Goal: Check status: Check status

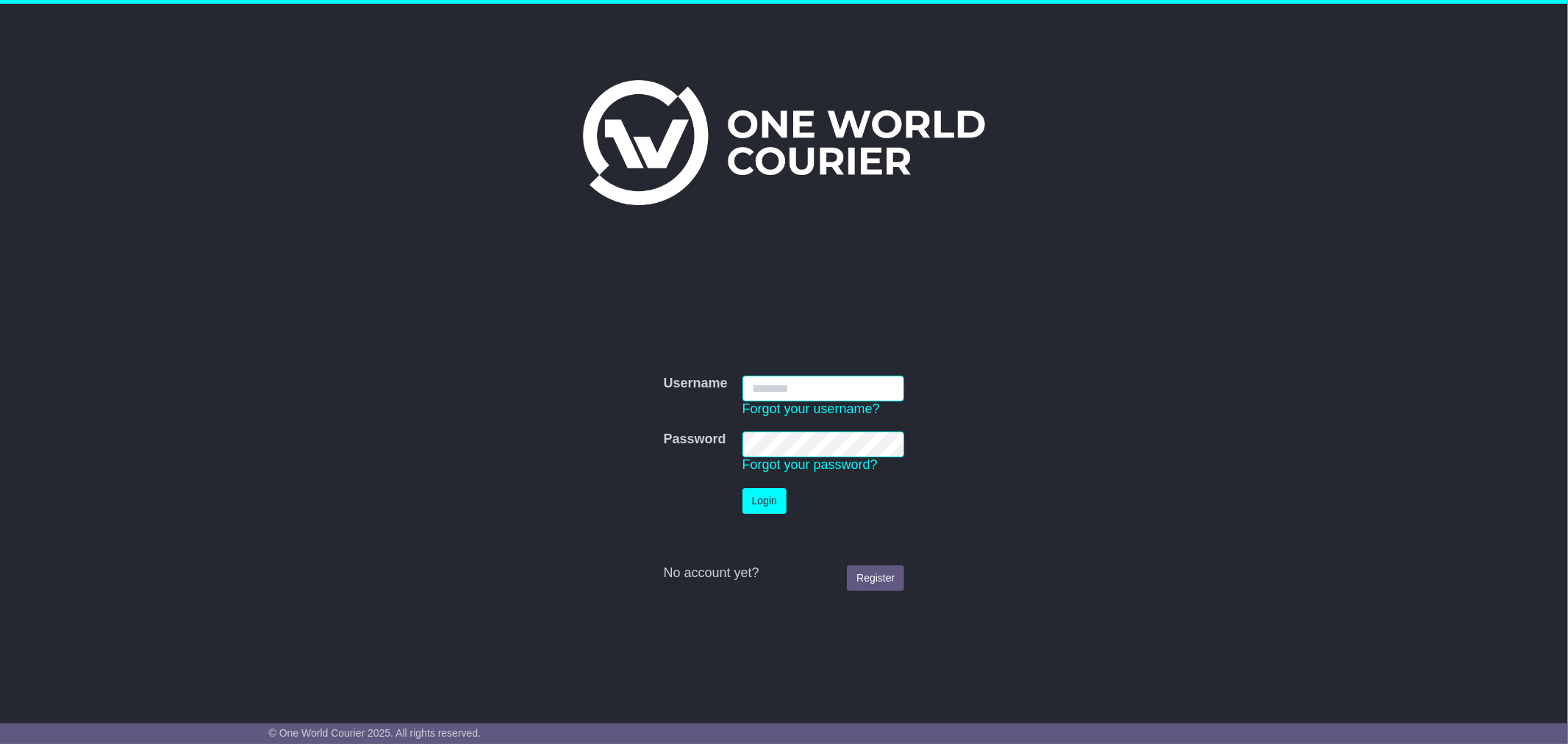
type input "**********"
click at [767, 502] on button "Login" at bounding box center [764, 501] width 44 height 25
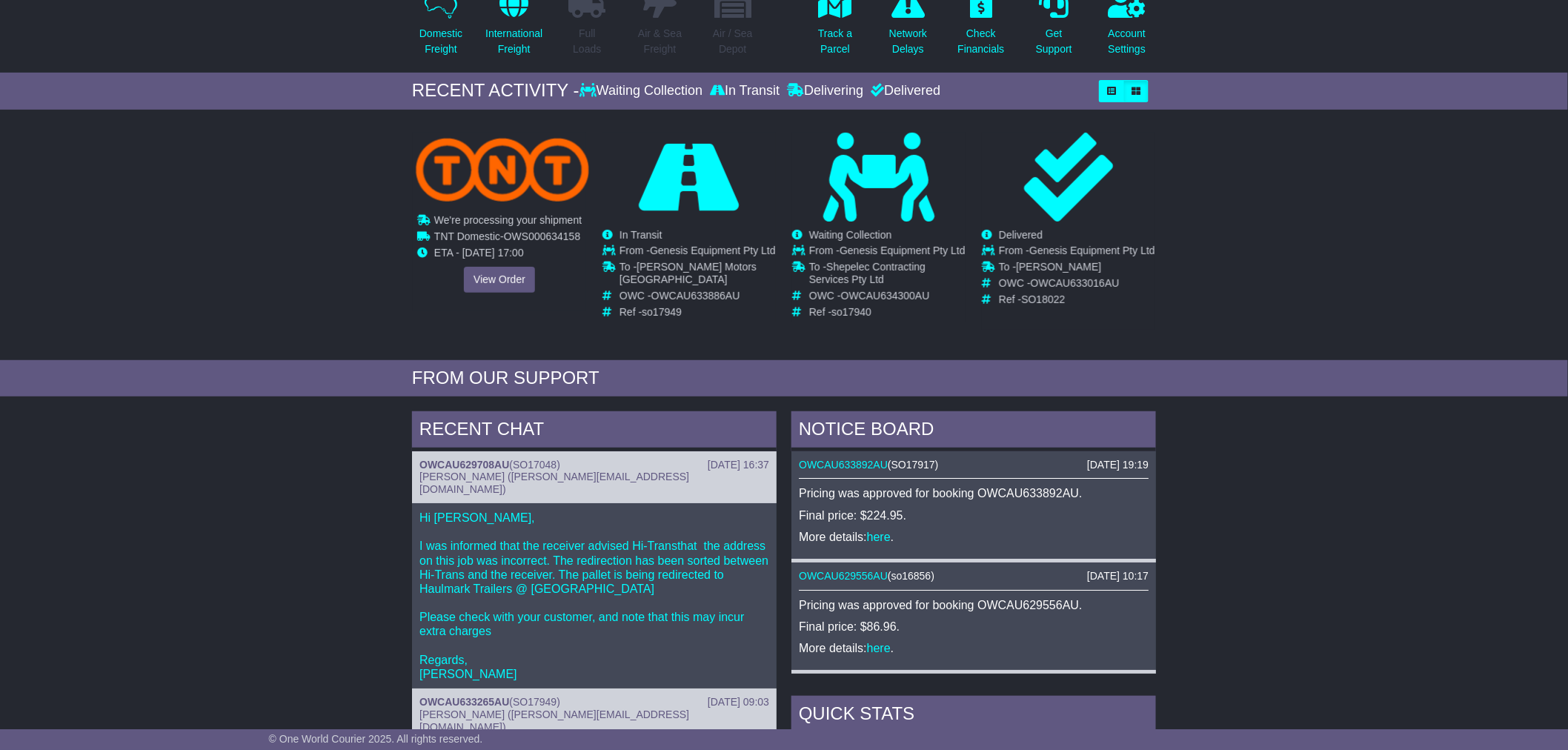
scroll to position [164, 0]
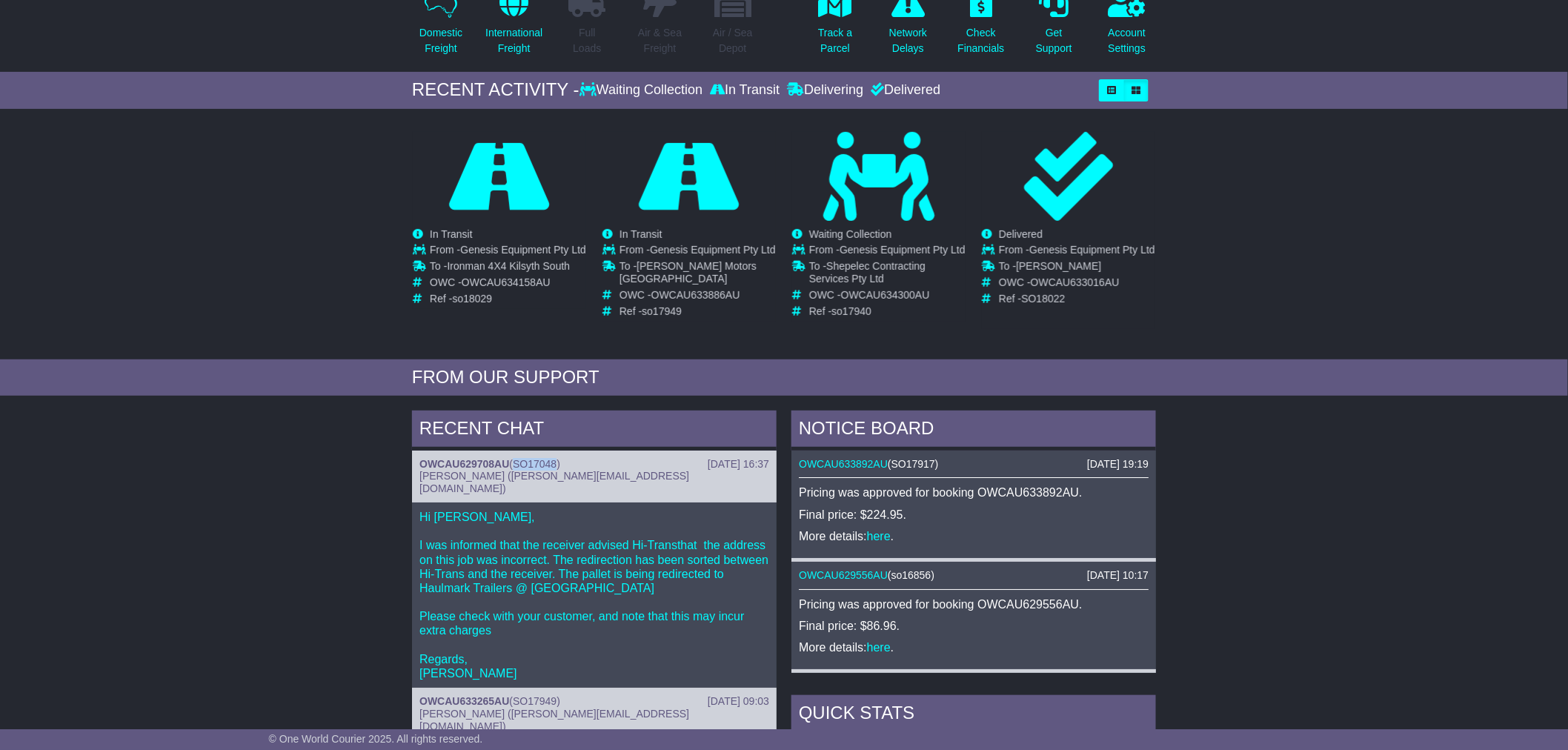
drag, startPoint x: 517, startPoint y: 467, endPoint x: 558, endPoint y: 467, distance: 41.0
click at [557, 467] on span "SO17048" at bounding box center [535, 463] width 44 height 11
copy span "SO17048"
click at [356, 516] on div "RECENT CHAT 14 Aug 2025 16:37 OWCAU629708AU ( SO17048 ) Cristina Santos (cristi…" at bounding box center [784, 724] width 1568 height 640
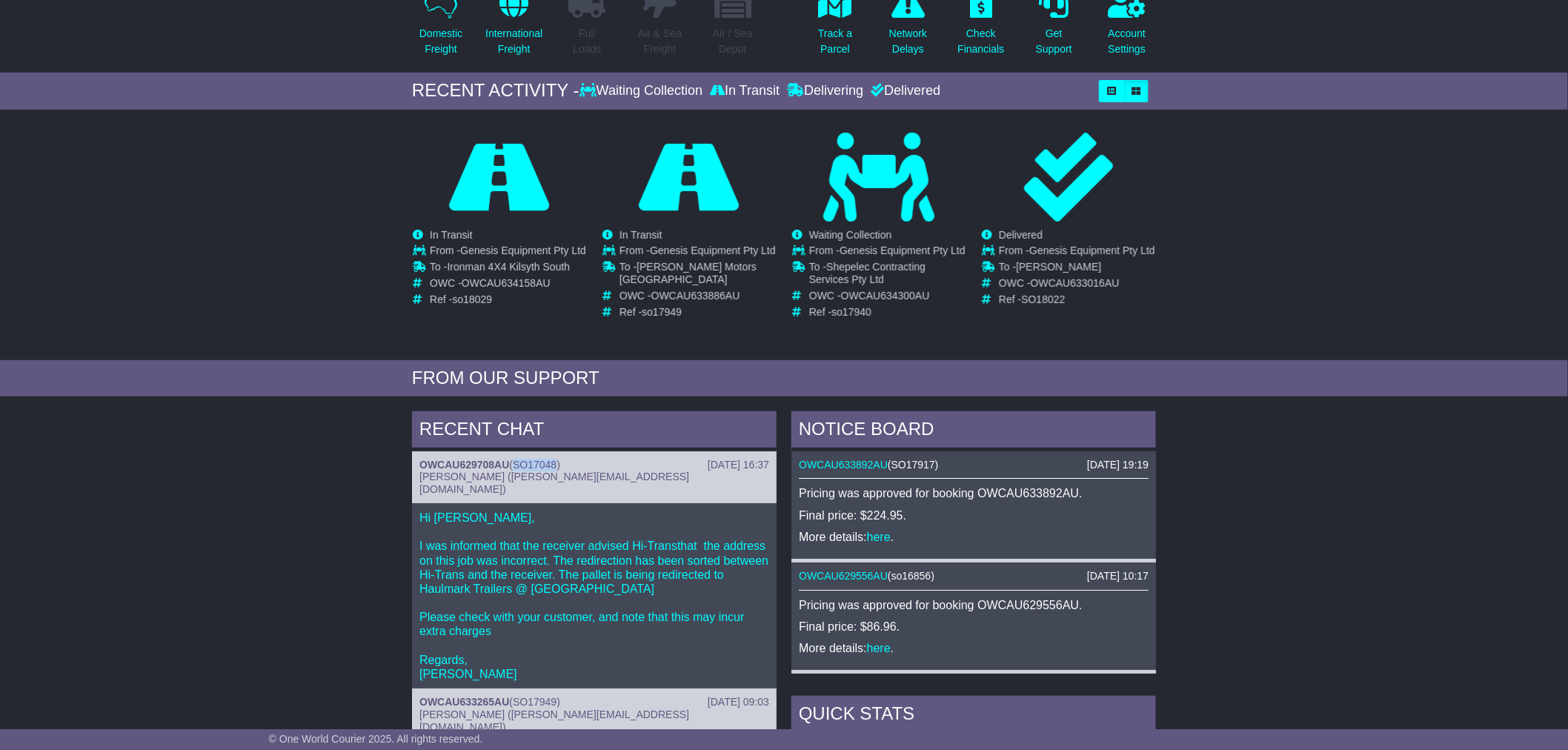
drag, startPoint x: 516, startPoint y: 468, endPoint x: 561, endPoint y: 469, distance: 45.0
click at [561, 469] on div "OWCAU629708AU ( SO17048 )" at bounding box center [594, 465] width 350 height 12
copy span "SO17048"
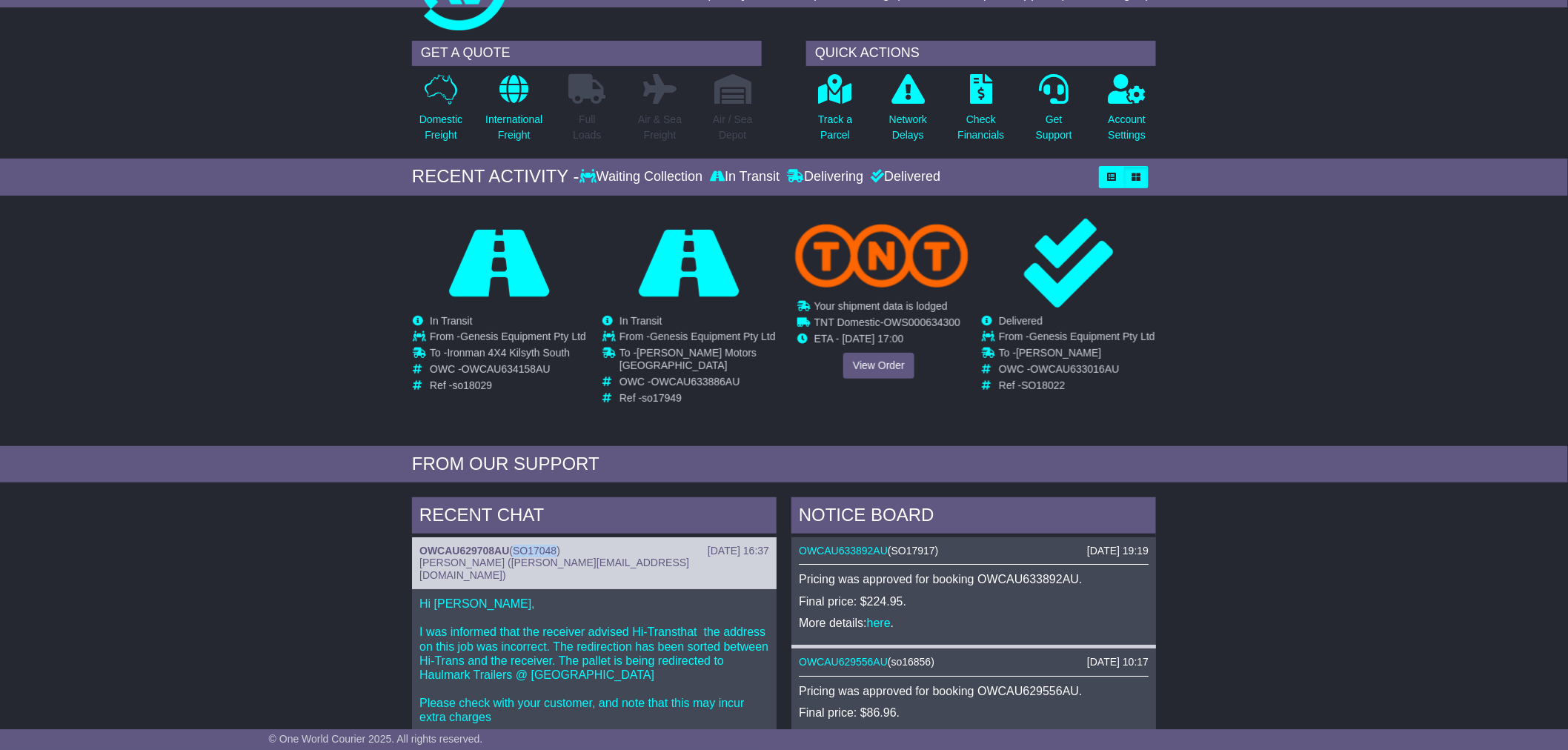
scroll to position [0, 0]
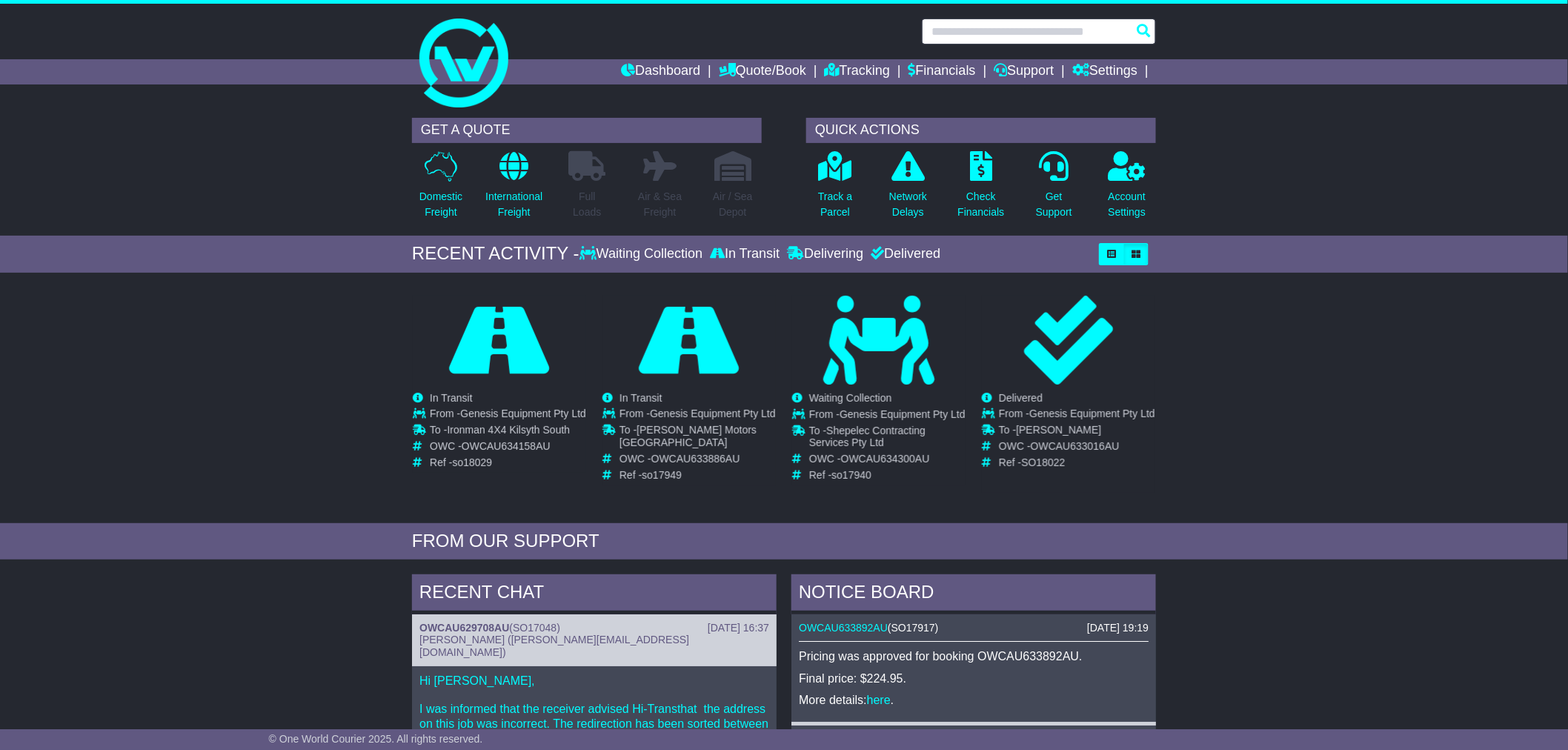
click at [987, 39] on input "text" at bounding box center [1039, 31] width 234 height 25
paste input "*******"
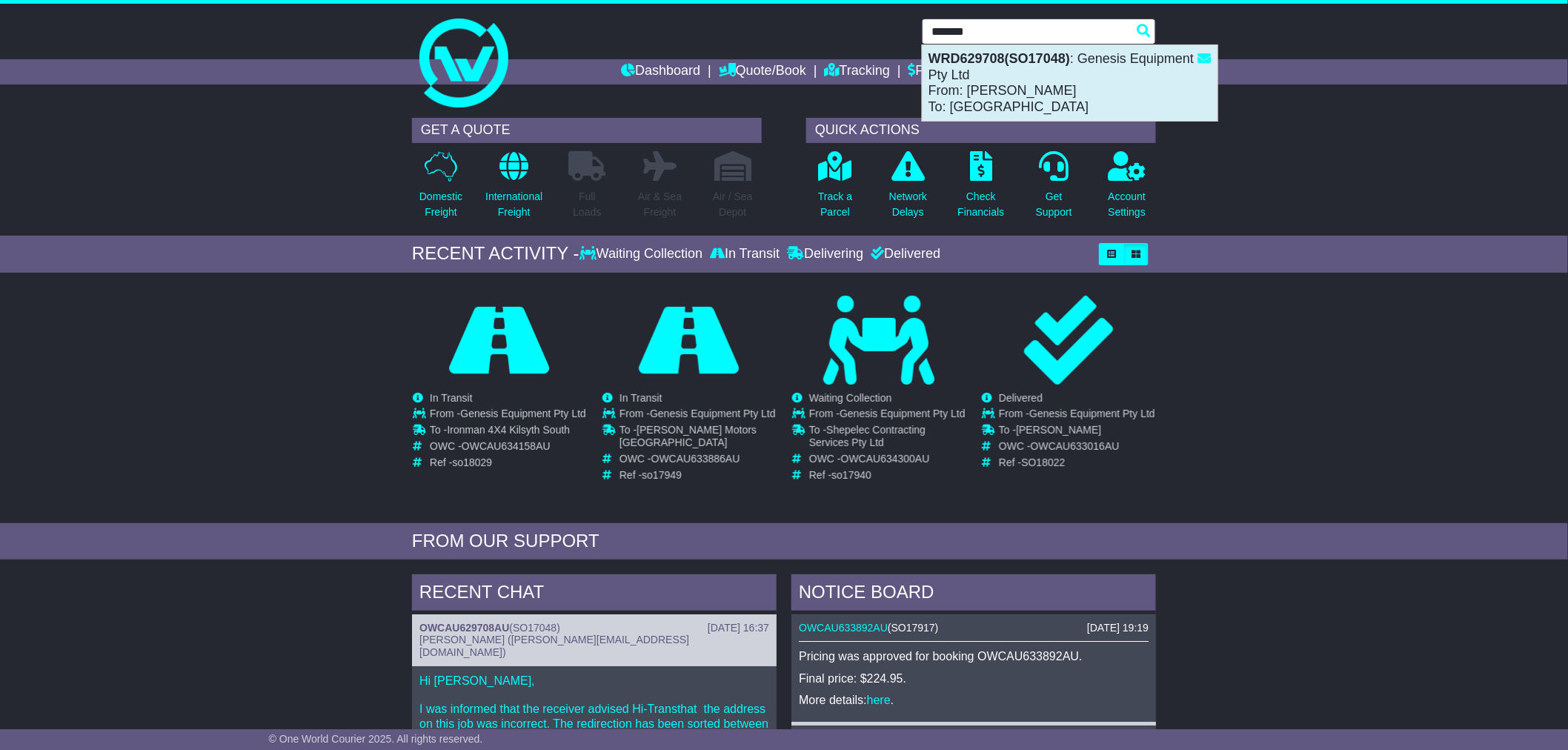
click at [1004, 97] on div "WRD629708(SO17048) : Genesis Equipment Pty Ltd From: Jimmy Olive To: HAULMARK" at bounding box center [1069, 83] width 295 height 76
type input "*********"
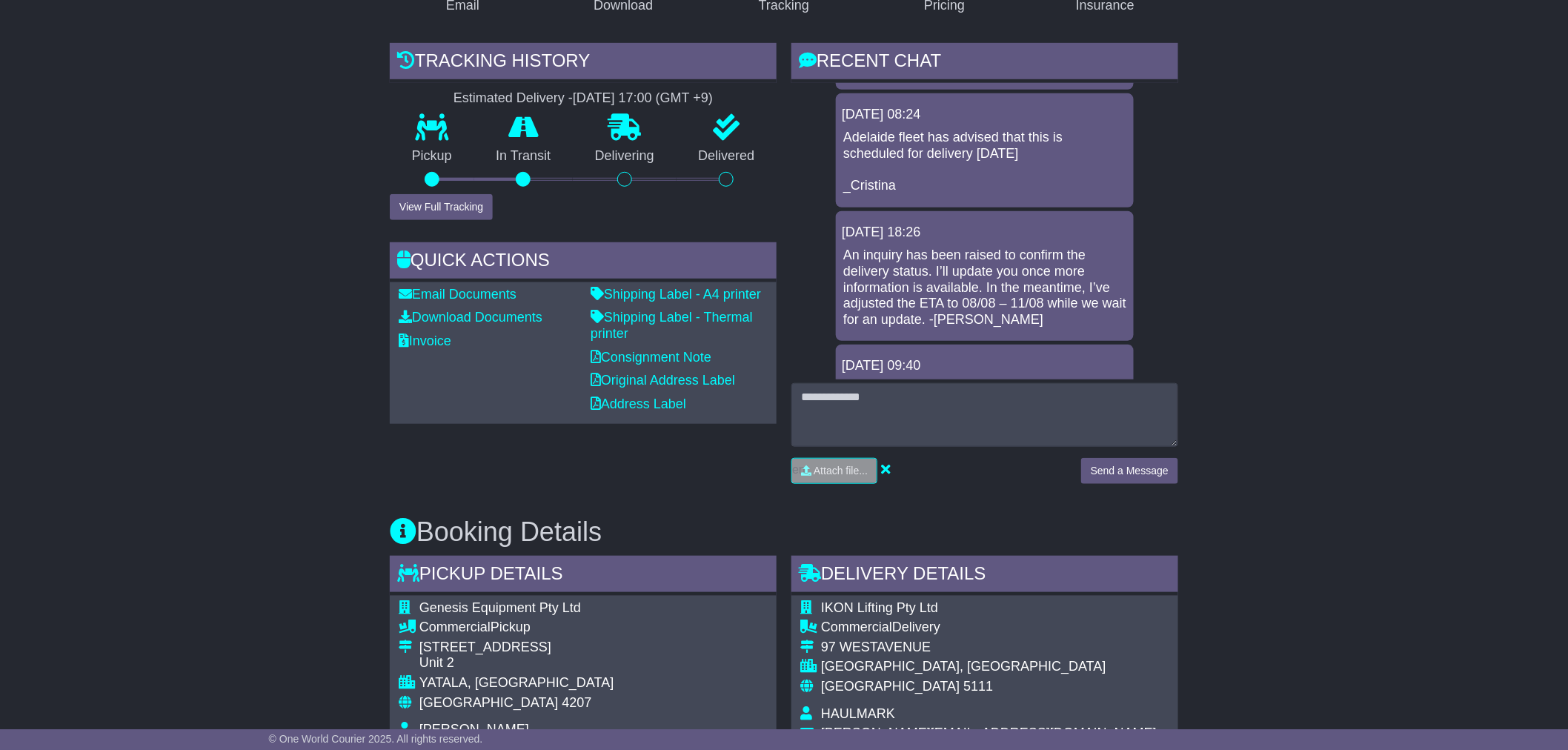
scroll to position [941, 0]
